Goal: Task Accomplishment & Management: Manage account settings

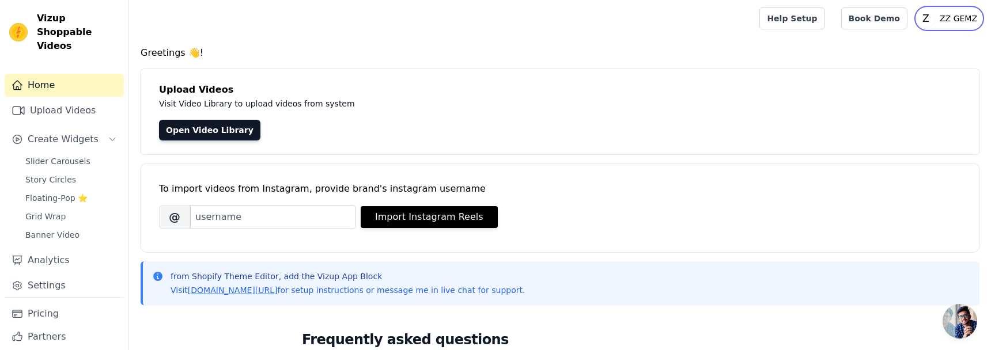
click at [947, 18] on p "ZZ GEMZ" at bounding box center [958, 18] width 47 height 21
click at [907, 41] on link "Settings" at bounding box center [926, 47] width 111 height 21
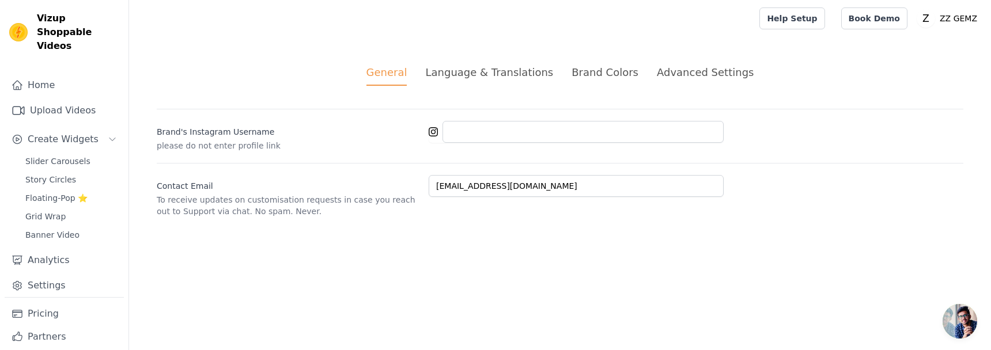
click at [678, 71] on div "Advanced Settings" at bounding box center [705, 73] width 97 height 16
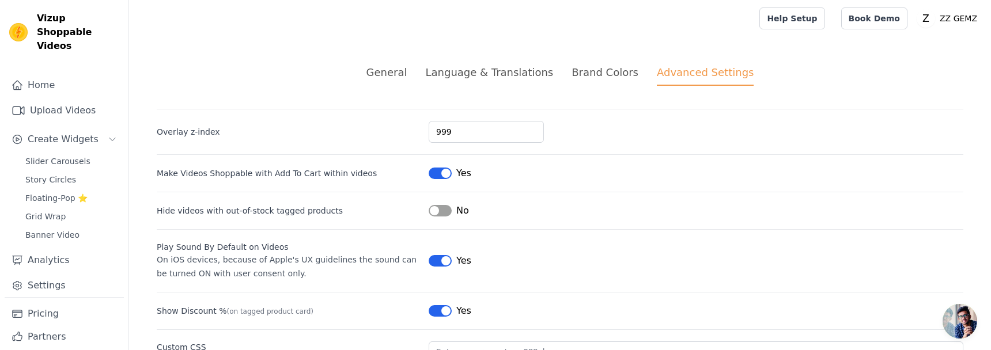
click at [616, 77] on div "Brand Colors" at bounding box center [604, 73] width 67 height 16
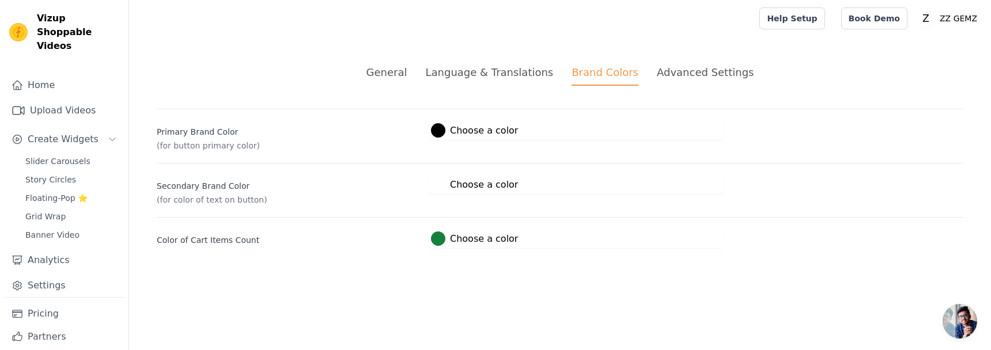
click at [527, 77] on div "Language & Translations" at bounding box center [489, 73] width 128 height 16
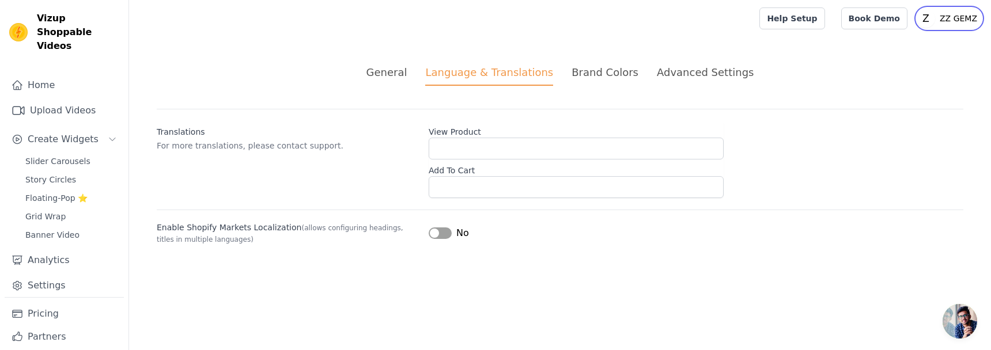
click at [959, 17] on p "ZZ GEMZ" at bounding box center [958, 18] width 47 height 21
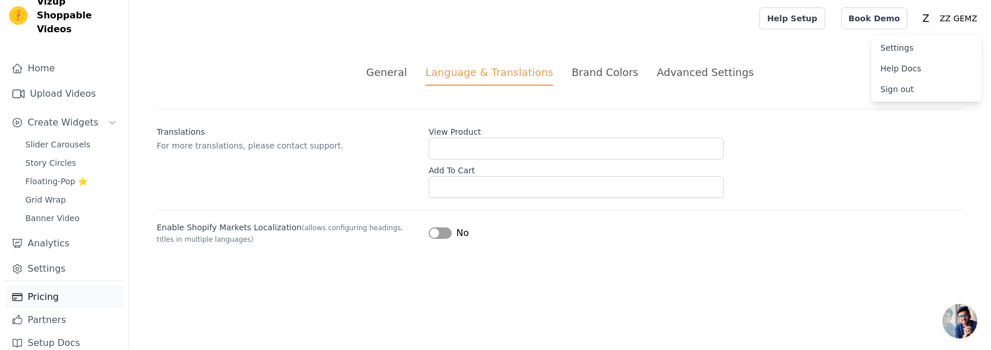
click at [49, 289] on link "Pricing" at bounding box center [64, 297] width 119 height 23
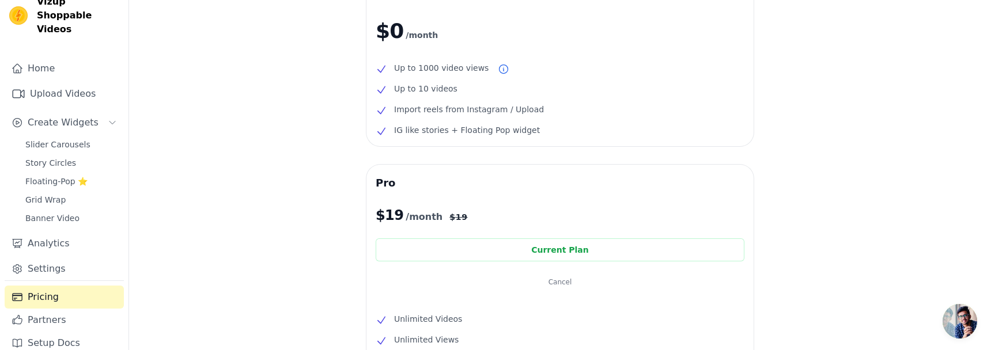
scroll to position [19, 0]
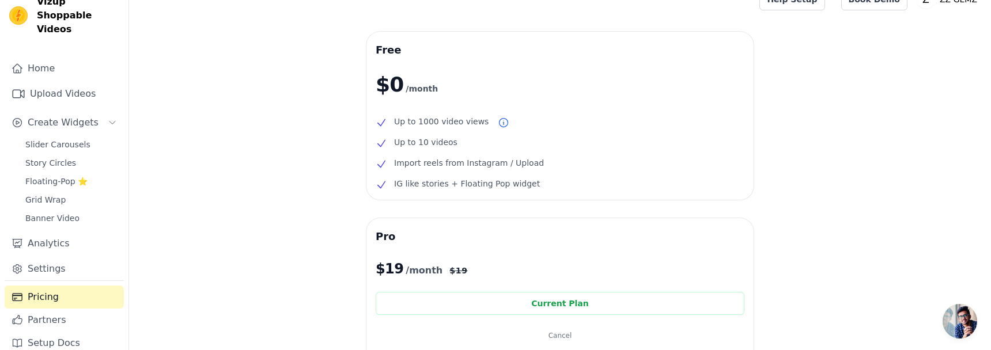
click at [515, 142] on li "Up to 10 videos" at bounding box center [560, 142] width 369 height 14
click at [562, 341] on button "Cancel" at bounding box center [560, 335] width 369 height 23
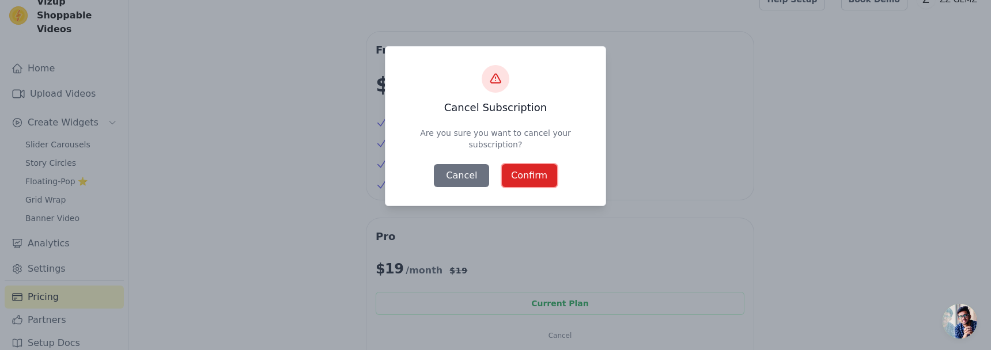
click at [525, 177] on button "Confirm" at bounding box center [529, 175] width 55 height 23
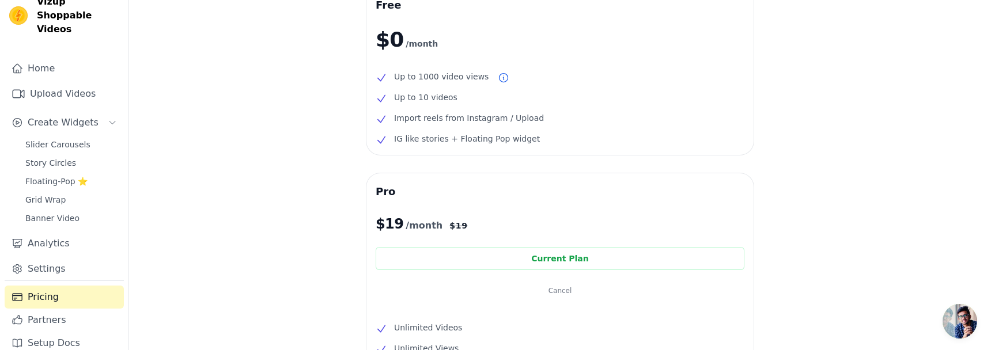
scroll to position [108, 0]
